Goal: Contribute content: Contribute content

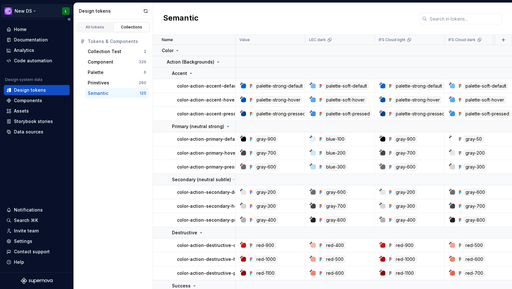
click at [17, 11] on html "New DS L Home Documentation Analytics Code automation Design system data Design…" at bounding box center [256, 144] width 512 height 289
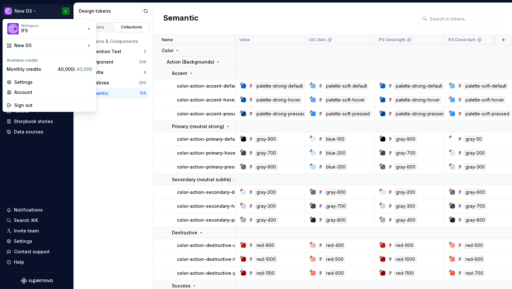
click at [131, 181] on html "New DS L Home Documentation Analytics Code automation Design system data Design…" at bounding box center [256, 144] width 512 height 289
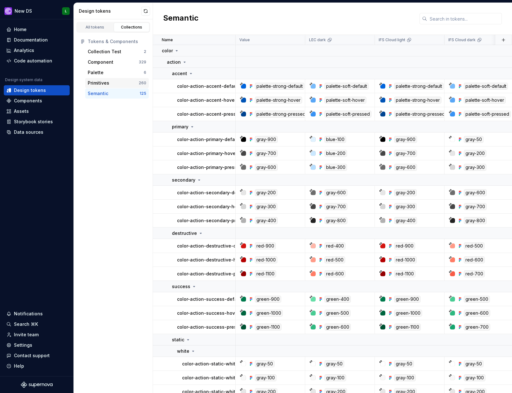
click at [111, 83] on div "Primitives" at bounding box center [113, 83] width 51 height 6
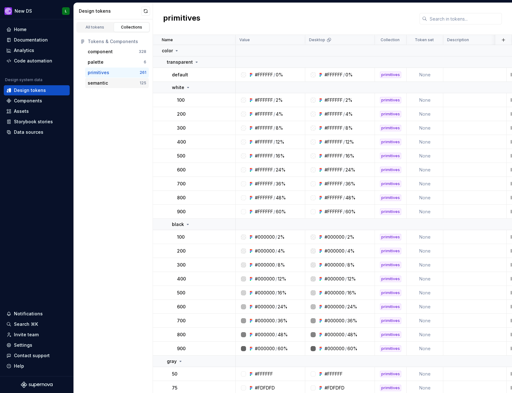
click at [101, 80] on div "semantic" at bounding box center [98, 83] width 20 height 6
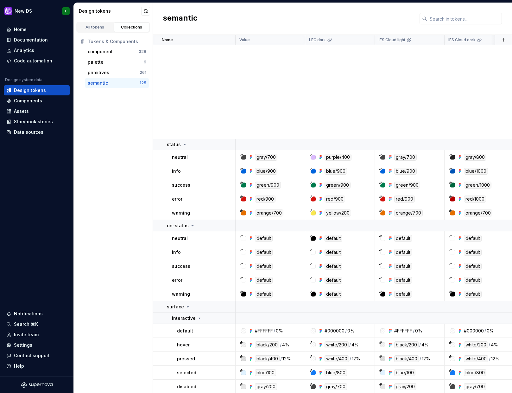
scroll to position [795, 0]
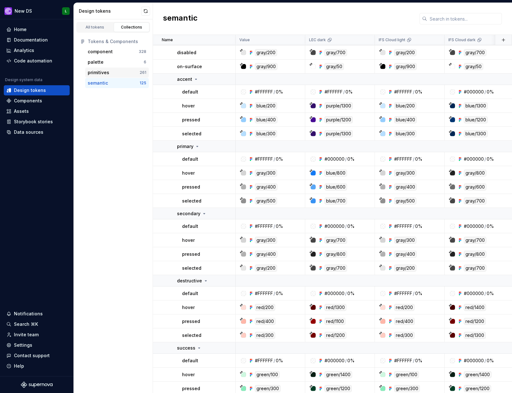
click at [109, 76] on div "primitives 261" at bounding box center [117, 72] width 64 height 10
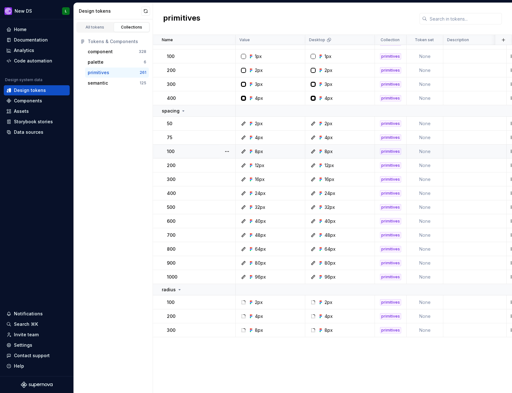
scroll to position [3588, 0]
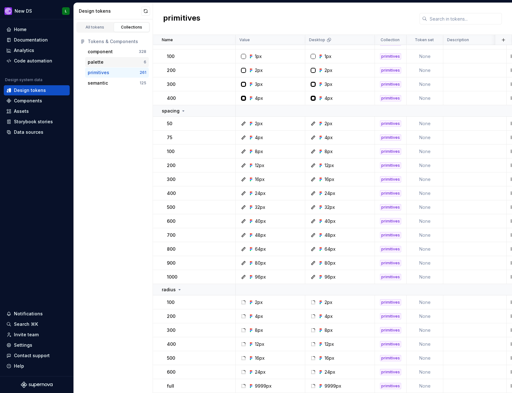
click at [102, 60] on div "palette" at bounding box center [96, 62] width 16 height 6
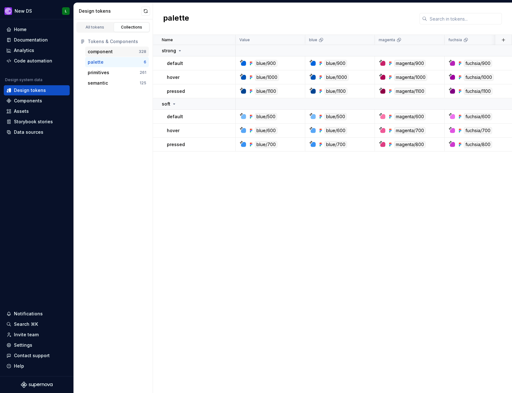
click at [106, 54] on div "component" at bounding box center [100, 51] width 25 height 6
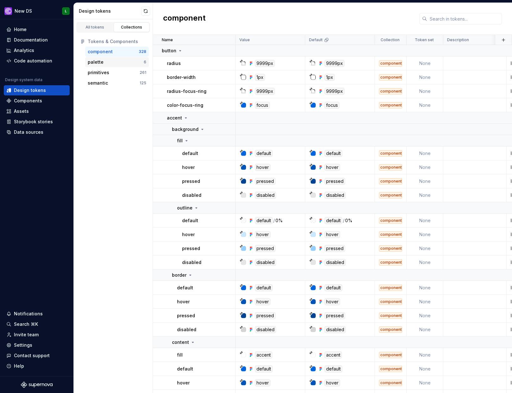
click at [107, 63] on div "palette" at bounding box center [116, 62] width 56 height 6
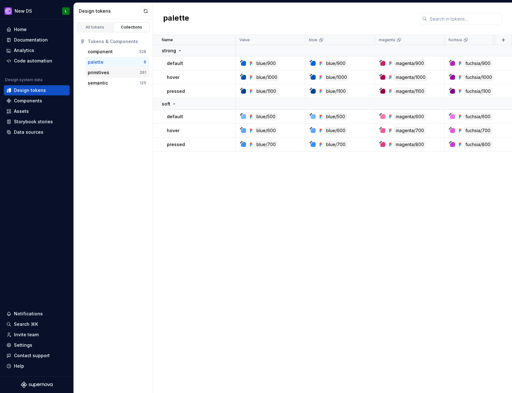
click at [107, 72] on div "primitives" at bounding box center [99, 72] width 22 height 6
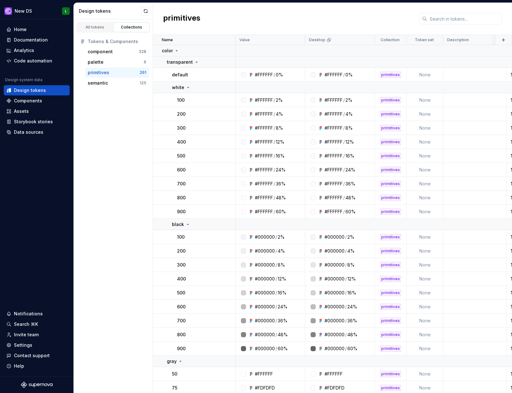
click at [106, 75] on div "primitives" at bounding box center [99, 72] width 22 height 6
click at [105, 79] on div "semantic 125" at bounding box center [117, 83] width 64 height 10
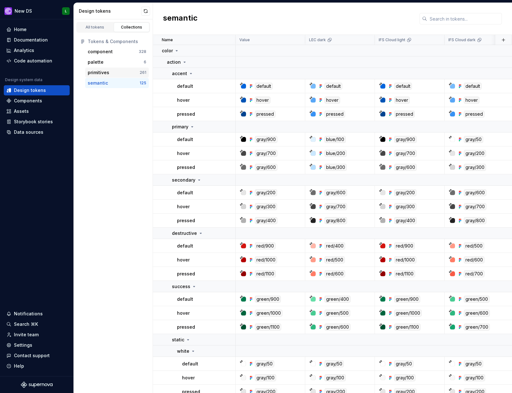
click at [105, 73] on div "primitives" at bounding box center [99, 72] width 22 height 6
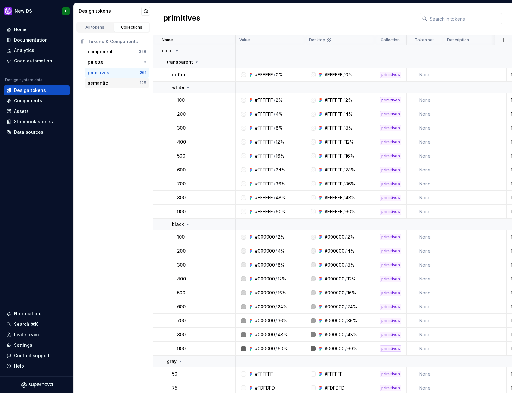
click at [105, 82] on div "semantic" at bounding box center [98, 83] width 20 height 6
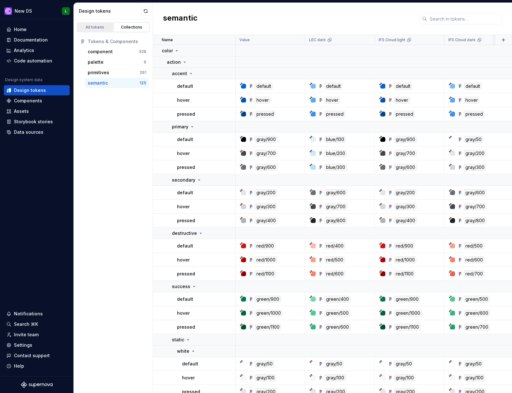
click at [101, 27] on div "All tokens" at bounding box center [95, 27] width 32 height 5
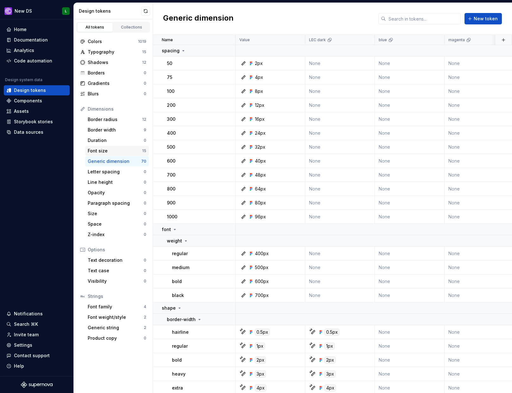
click at [125, 150] on div "Font size" at bounding box center [115, 151] width 54 height 6
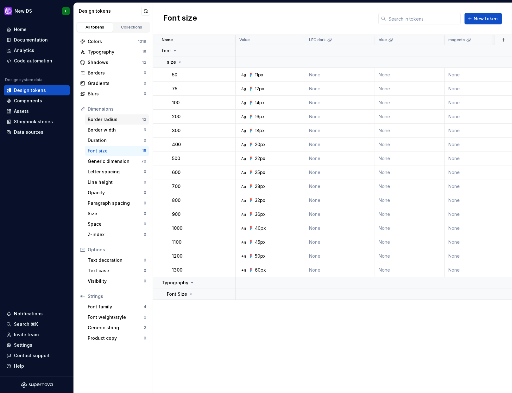
click at [112, 119] on div "Border radius" at bounding box center [115, 119] width 54 height 6
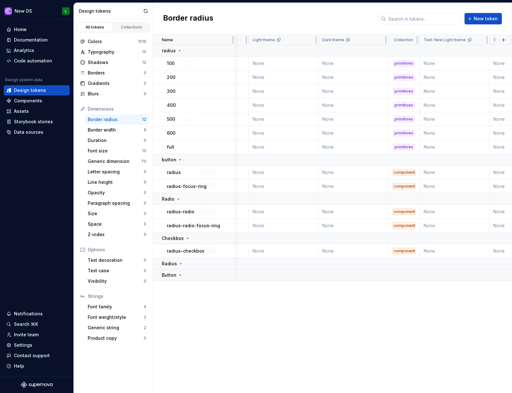
scroll to position [0, 664]
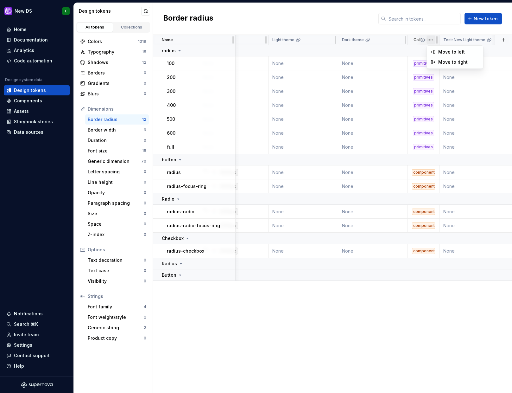
click at [262, 35] on html "New DS L Home Documentation Analytics Code automation Design system data Design…" at bounding box center [256, 196] width 512 height 393
click at [420, 40] on html "New DS L Home Documentation Analytics Code automation Design system data Design…" at bounding box center [256, 196] width 512 height 393
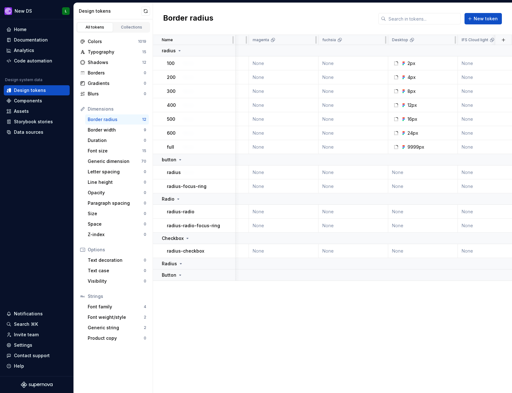
scroll to position [0, 278]
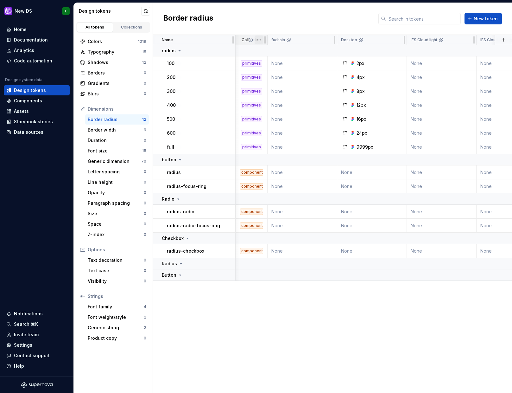
click at [259, 41] on button "button" at bounding box center [259, 39] width 9 height 9
click at [259, 40] on html "New DS L Home Documentation Analytics Code automation Design system data Design…" at bounding box center [256, 196] width 512 height 393
click at [281, 53] on div "Move to left" at bounding box center [286, 52] width 41 height 6
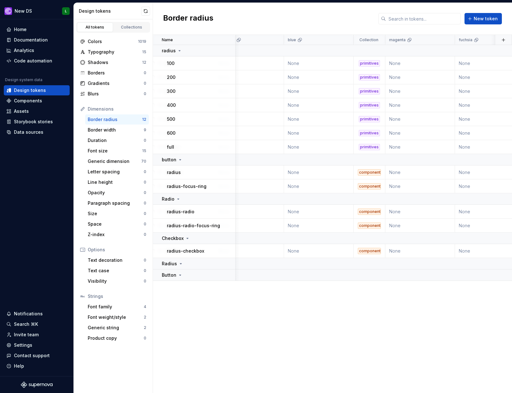
scroll to position [0, 0]
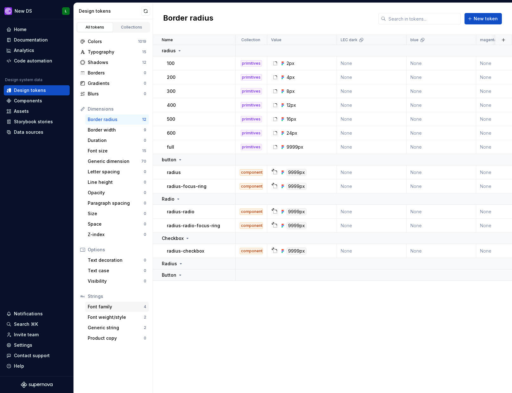
click at [112, 309] on div "Font family" at bounding box center [116, 306] width 56 height 6
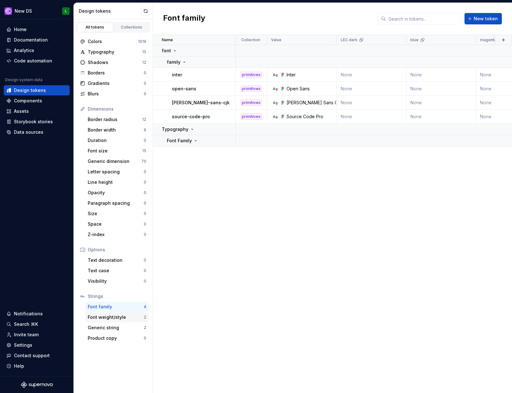
click at [114, 314] on div "Font weight/style" at bounding box center [116, 317] width 56 height 6
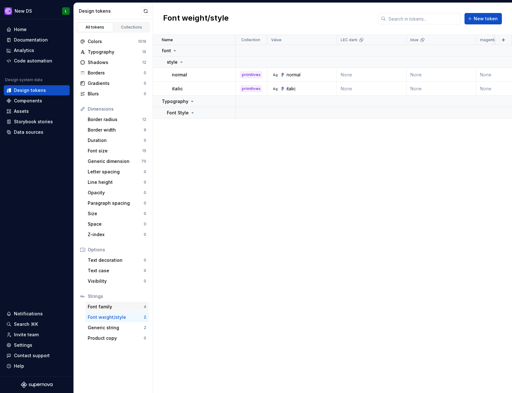
click at [115, 307] on div "Font family" at bounding box center [116, 306] width 56 height 6
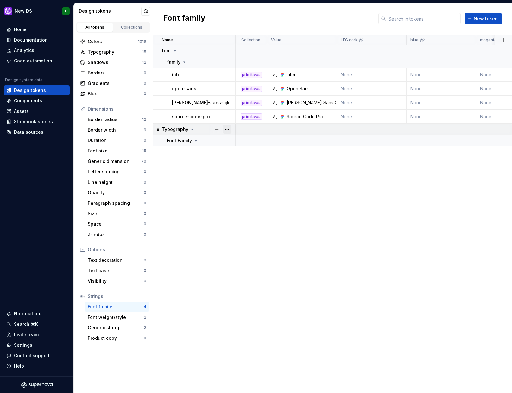
click at [225, 130] on button "button" at bounding box center [227, 129] width 9 height 9
click at [250, 203] on div "Delete group" at bounding box center [254, 201] width 41 height 6
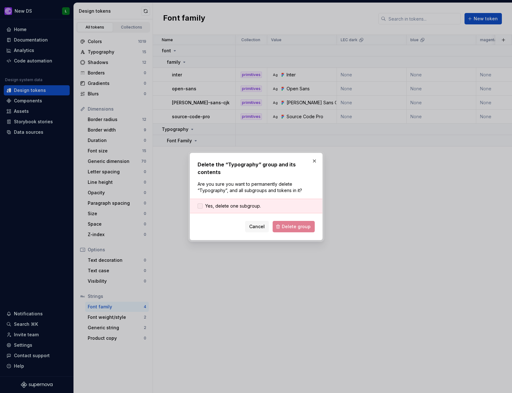
click at [237, 206] on span "Yes, delete one subgroup." at bounding box center [233, 206] width 56 height 6
click at [290, 225] on span "Delete group" at bounding box center [296, 226] width 29 height 6
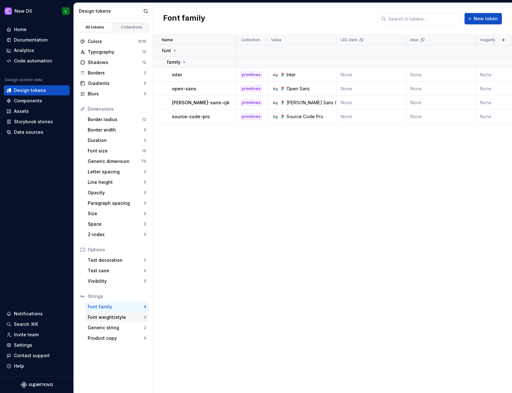
click at [117, 316] on div "Font weight/style" at bounding box center [116, 317] width 56 height 6
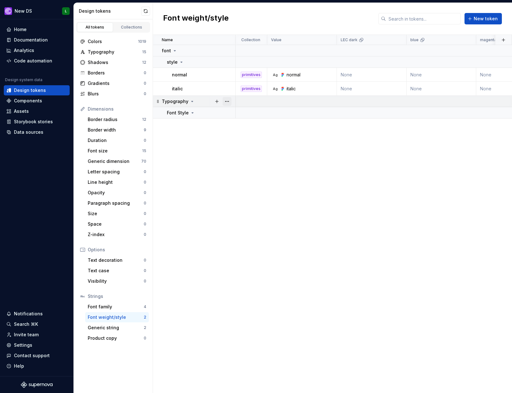
click at [227, 101] on button "button" at bounding box center [227, 101] width 9 height 9
click at [251, 172] on div "Delete group" at bounding box center [254, 173] width 41 height 6
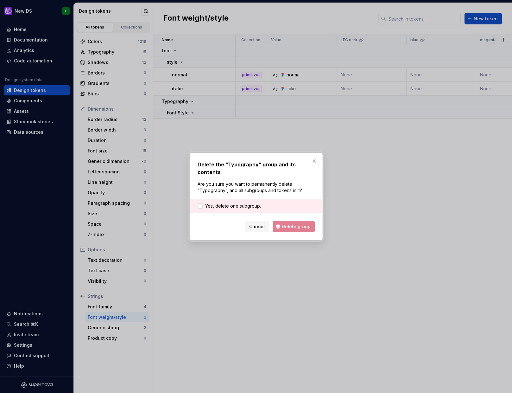
click at [198, 201] on div "Yes, delete one subgroup." at bounding box center [256, 206] width 132 height 15
click at [200, 205] on div at bounding box center [200, 205] width 5 height 5
click at [289, 224] on span "Delete group" at bounding box center [296, 226] width 29 height 6
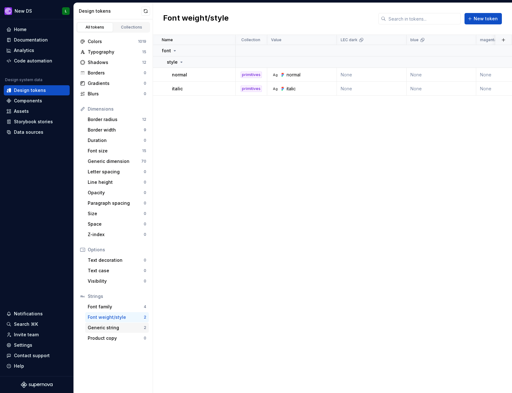
click at [115, 328] on div "Generic string" at bounding box center [116, 327] width 56 height 6
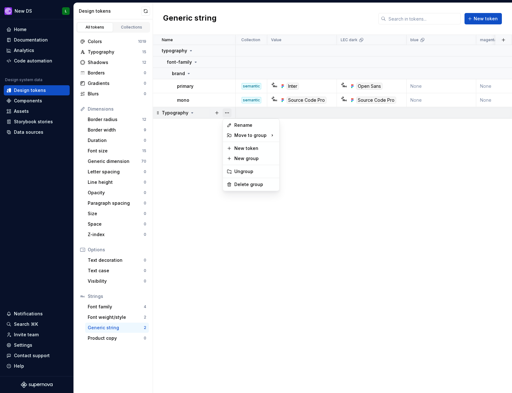
click at [231, 113] on button "button" at bounding box center [227, 112] width 9 height 9
click at [254, 186] on div "Delete group" at bounding box center [254, 184] width 41 height 6
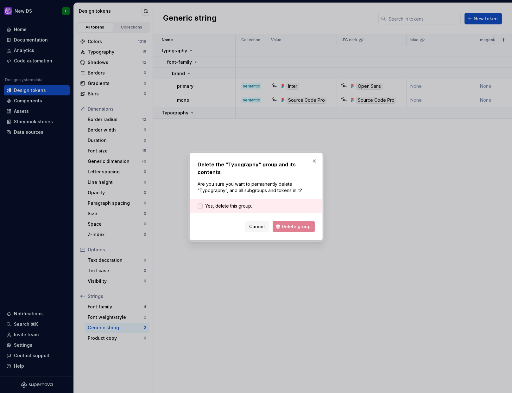
click at [213, 208] on span "Yes, delete this group." at bounding box center [228, 206] width 47 height 6
click at [303, 228] on span "Delete group" at bounding box center [296, 226] width 29 height 6
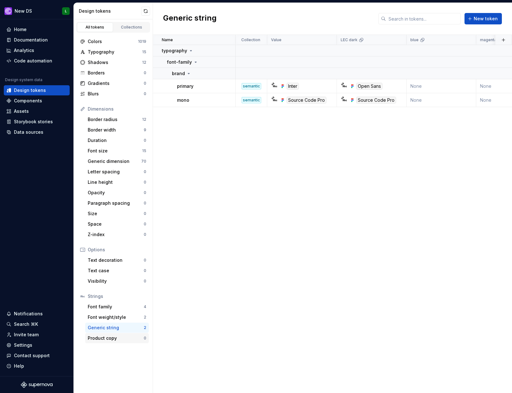
click at [126, 334] on div "Product copy 0" at bounding box center [117, 338] width 64 height 10
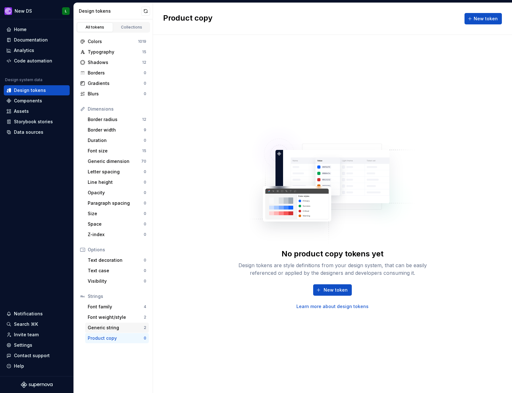
click at [127, 323] on div "Generic string 2" at bounding box center [117, 327] width 64 height 10
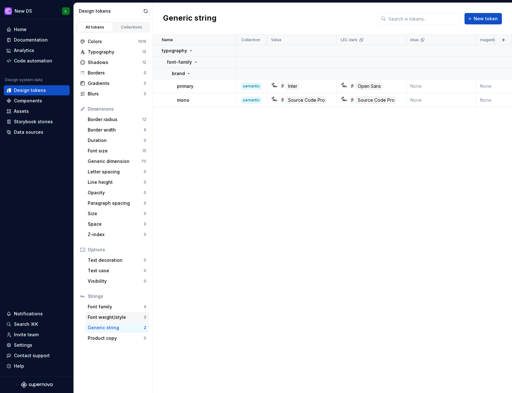
click at [126, 313] on div "Font weight/style 2" at bounding box center [117, 317] width 64 height 10
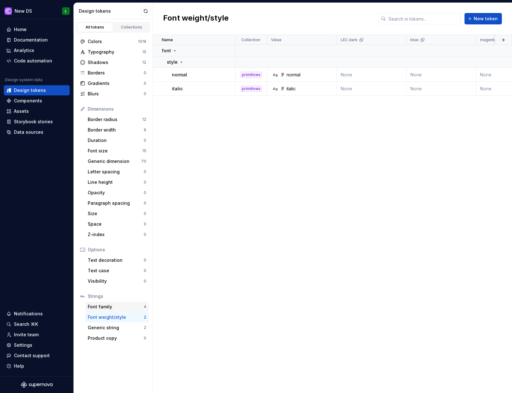
click at [127, 304] on div "Font family" at bounding box center [116, 306] width 56 height 6
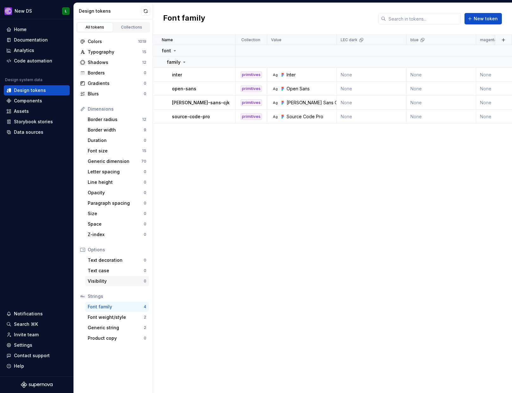
click at [121, 280] on div "Visibility" at bounding box center [116, 281] width 56 height 6
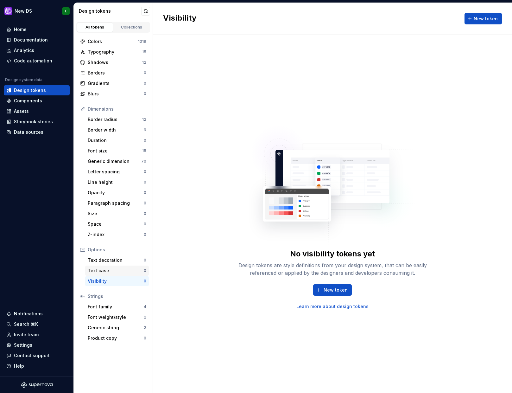
click at [122, 274] on div "Text case 0" at bounding box center [117, 270] width 64 height 10
click at [124, 263] on div "Text decoration 0" at bounding box center [117, 260] width 64 height 10
click at [113, 234] on div "Z-index" at bounding box center [116, 234] width 56 height 6
click at [123, 158] on div "Generic dimension" at bounding box center [115, 161] width 54 height 6
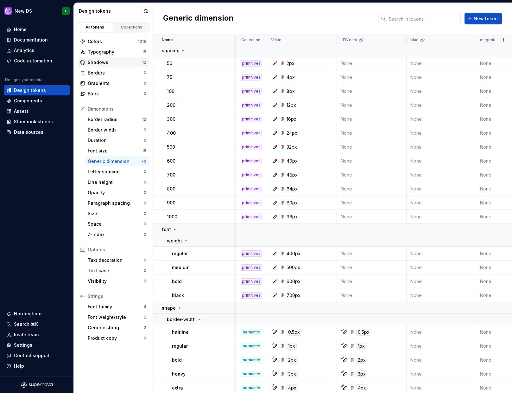
click at [130, 65] on div "Shadows" at bounding box center [115, 62] width 54 height 6
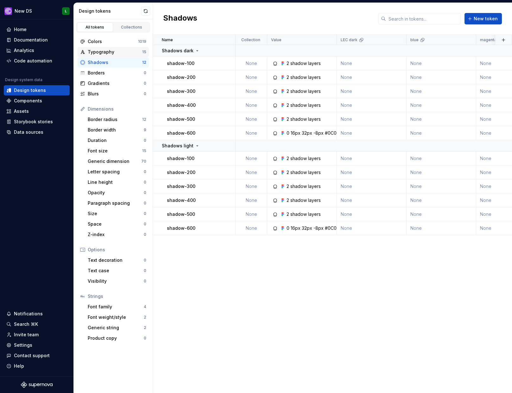
click at [128, 52] on div "Typography" at bounding box center [115, 52] width 54 height 6
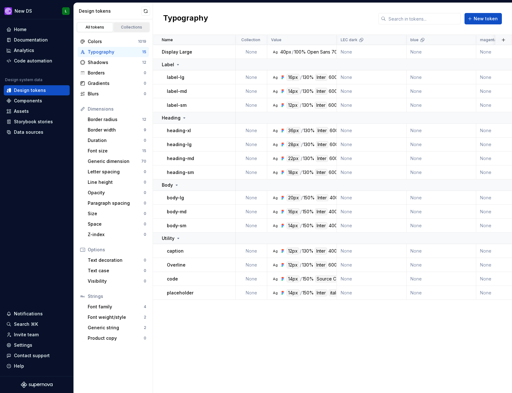
click at [130, 30] on link "Collections" at bounding box center [132, 26] width 36 height 9
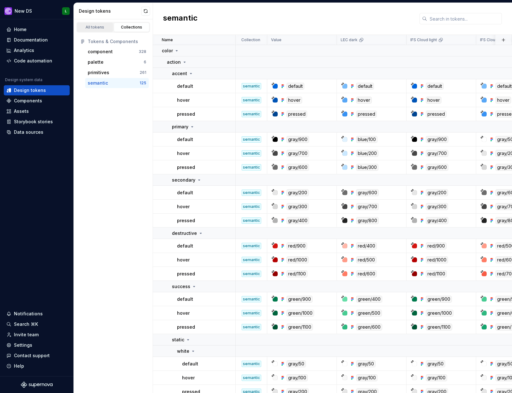
click at [106, 30] on link "All tokens" at bounding box center [95, 26] width 36 height 9
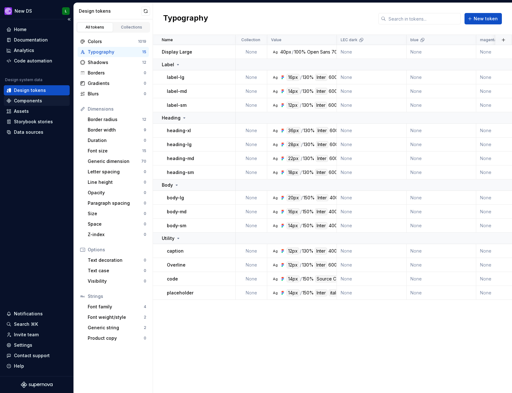
click at [32, 100] on div "Components" at bounding box center [28, 101] width 28 height 6
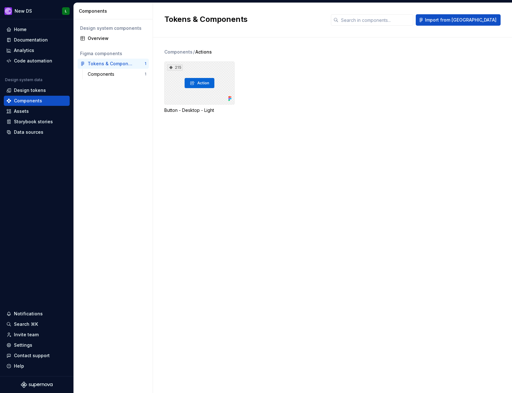
click at [179, 90] on div "215" at bounding box center [199, 82] width 70 height 43
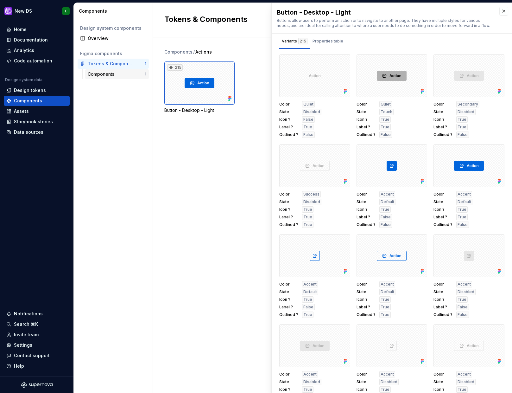
click at [119, 75] on div "Components" at bounding box center [116, 74] width 57 height 6
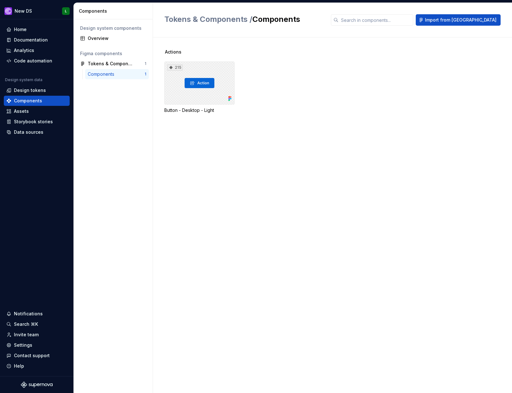
click at [209, 82] on div "215" at bounding box center [199, 82] width 70 height 43
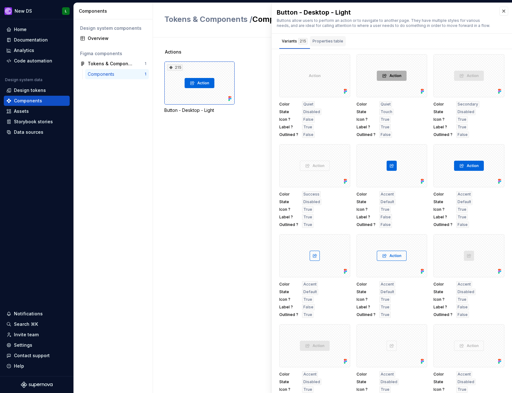
click at [333, 42] on div "Properties table" at bounding box center [328, 41] width 31 height 6
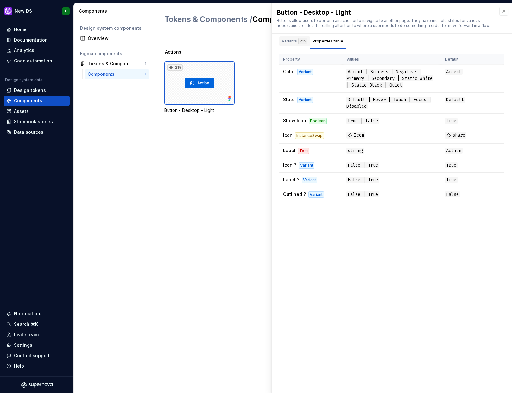
click at [293, 43] on div "Variants 215" at bounding box center [295, 41] width 26 height 6
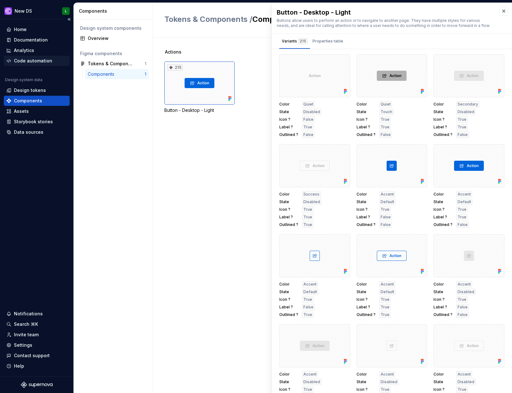
click at [44, 62] on div "Code automation" at bounding box center [33, 61] width 38 height 6
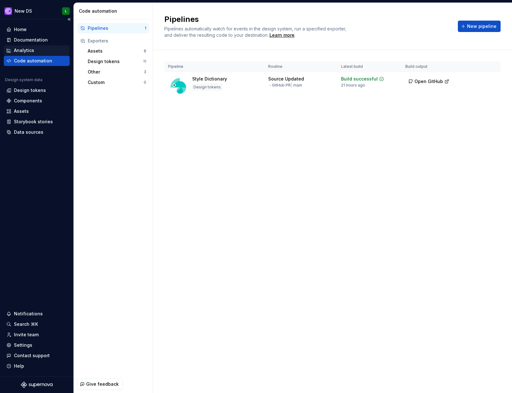
click at [44, 53] on div "Analytics" at bounding box center [36, 50] width 61 height 6
click at [44, 50] on div "Analytics" at bounding box center [36, 50] width 61 height 6
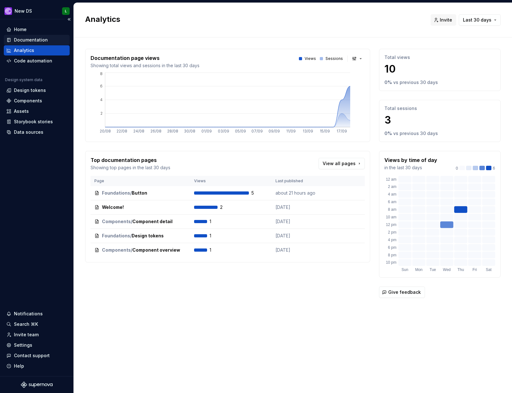
click at [45, 42] on div "Documentation" at bounding box center [31, 40] width 34 height 6
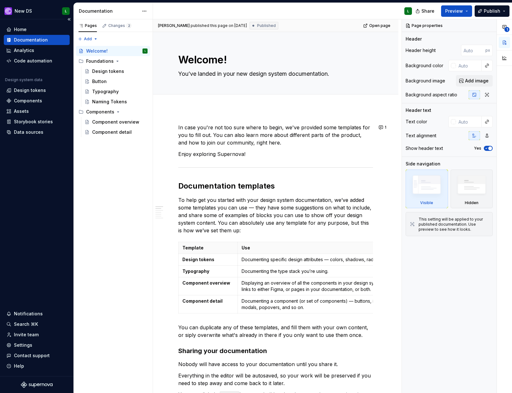
type textarea "*"
